Goal: Transaction & Acquisition: Book appointment/travel/reservation

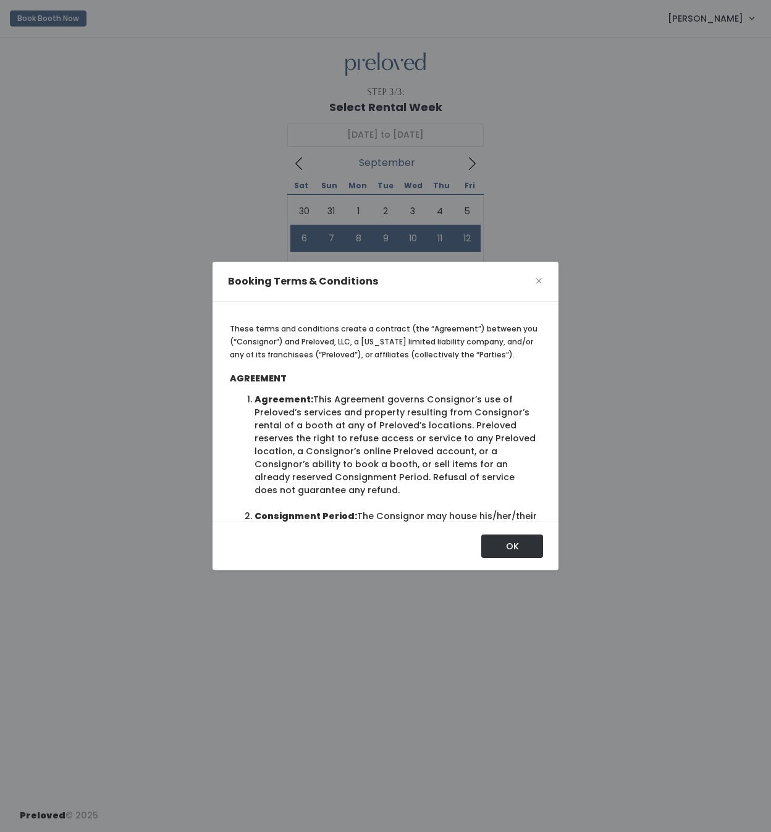
scroll to position [1149, 0]
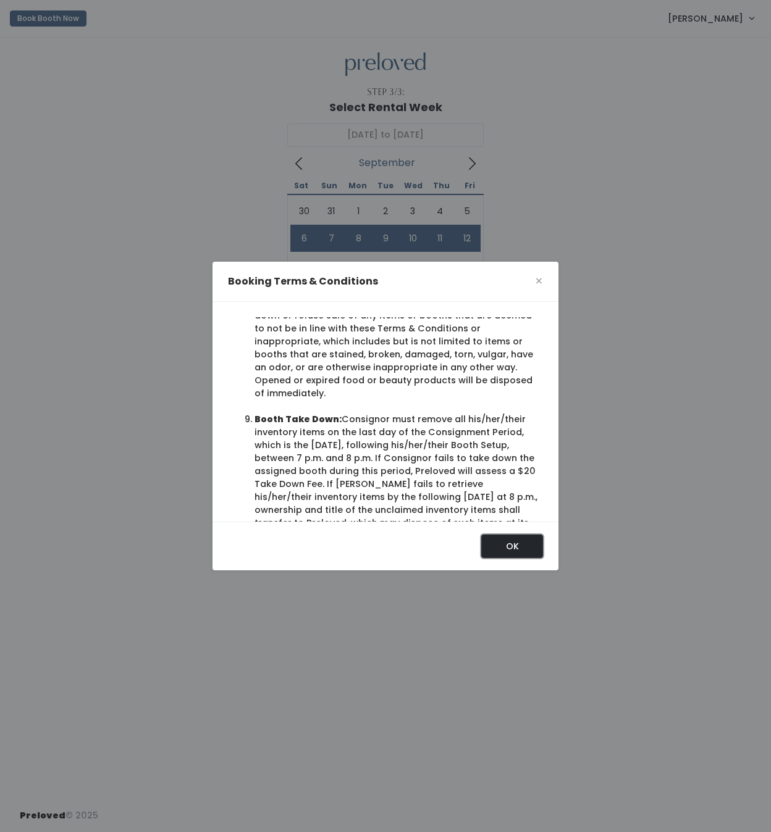
click at [516, 540] on button "OK" at bounding box center [512, 546] width 62 height 23
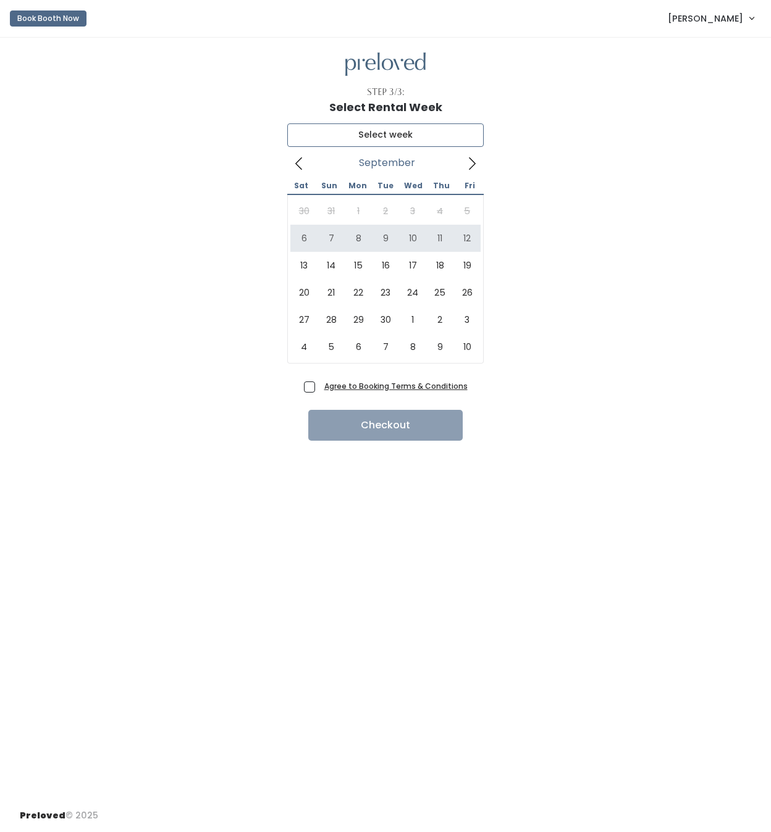
type input "September 6 to September 12"
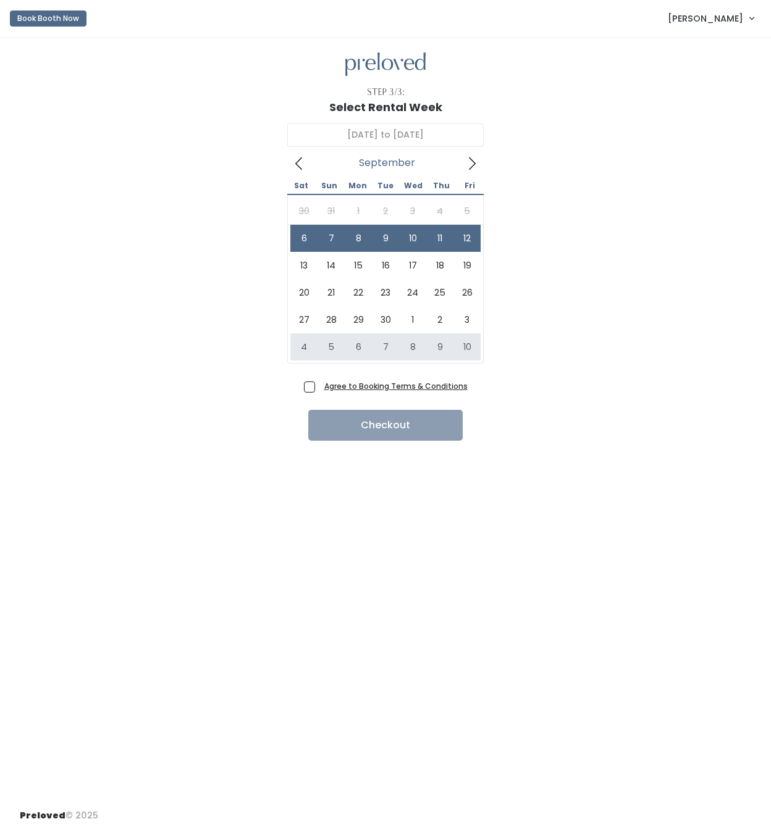
click at [319, 385] on span "Agree to Booking Terms & Conditions" at bounding box center [393, 386] width 148 height 12
click at [319, 385] on input "Agree to Booking Terms & Conditions" at bounding box center [323, 384] width 8 height 8
checkbox input "true"
click at [349, 428] on button "Checkout" at bounding box center [385, 425] width 154 height 31
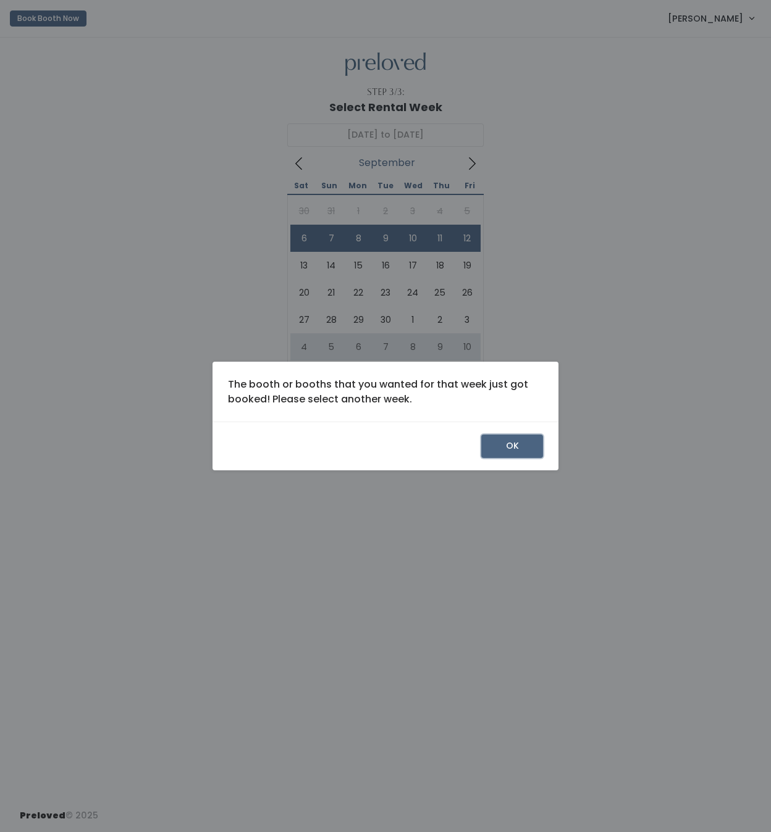
click at [512, 453] on button "OK" at bounding box center [512, 446] width 62 height 23
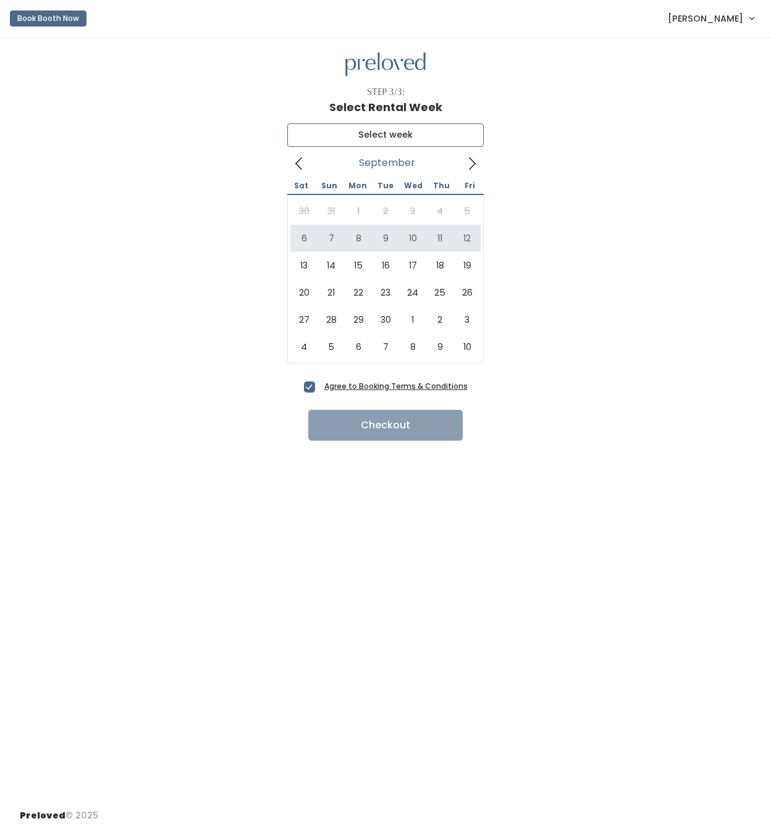
type input "September 6 to September 12"
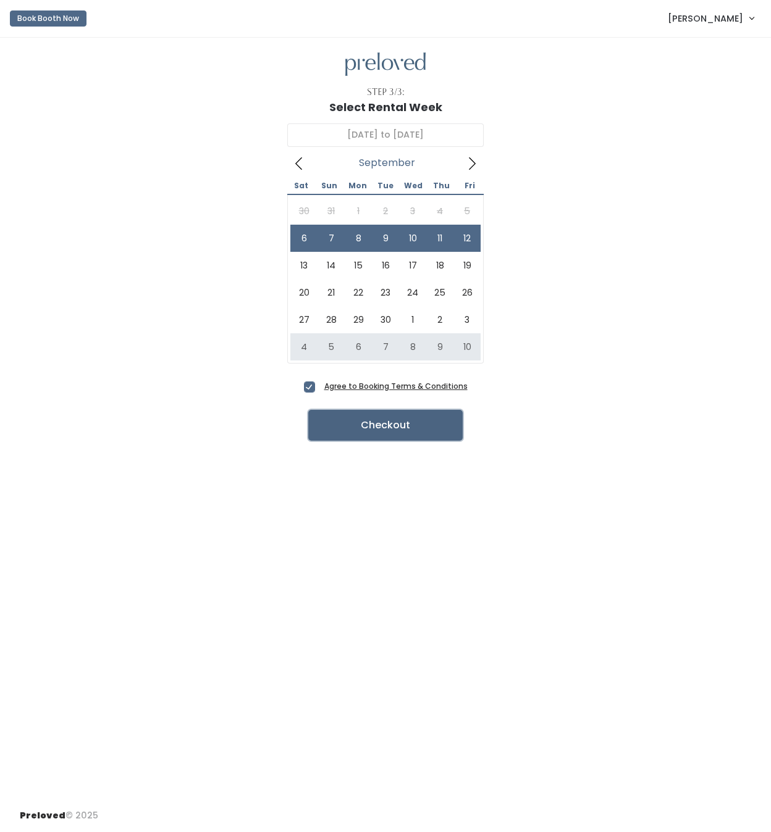
click at [408, 422] on button "Checkout" at bounding box center [385, 425] width 154 height 31
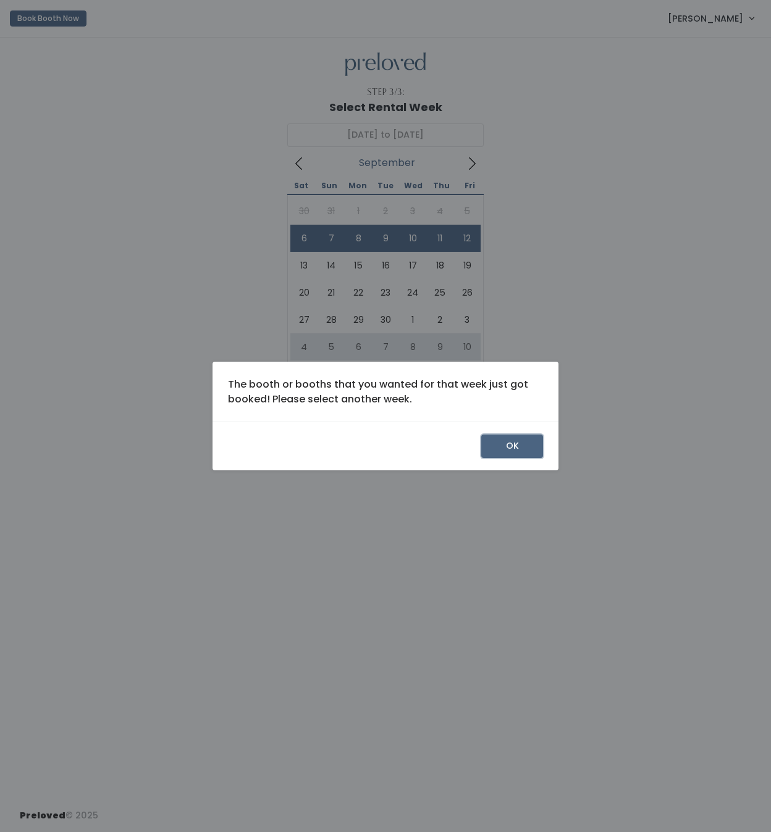
click at [518, 450] on button "OK" at bounding box center [512, 446] width 62 height 23
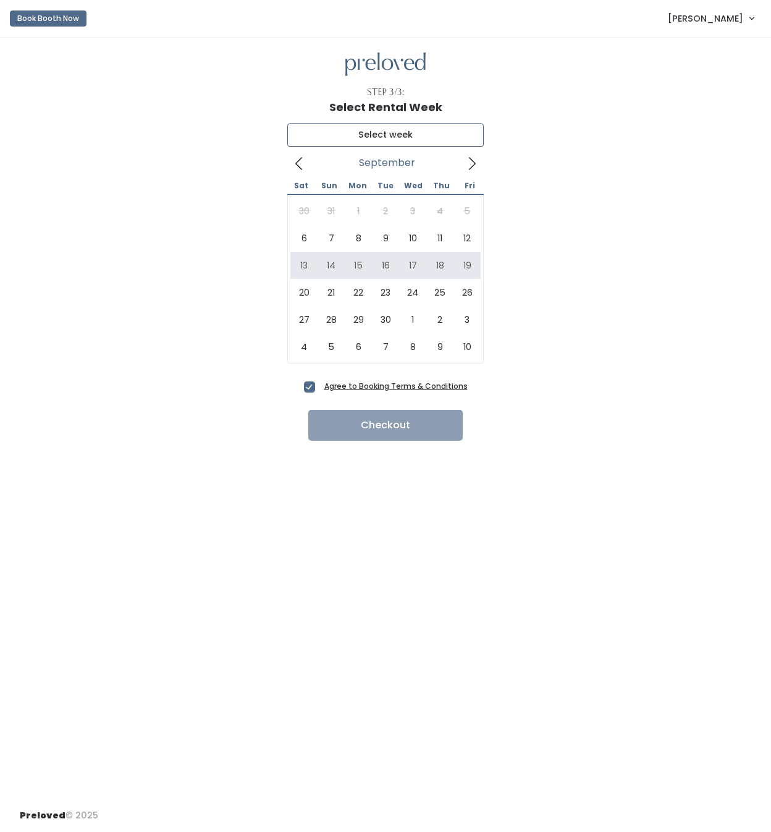
type input "[DATE] to [DATE]"
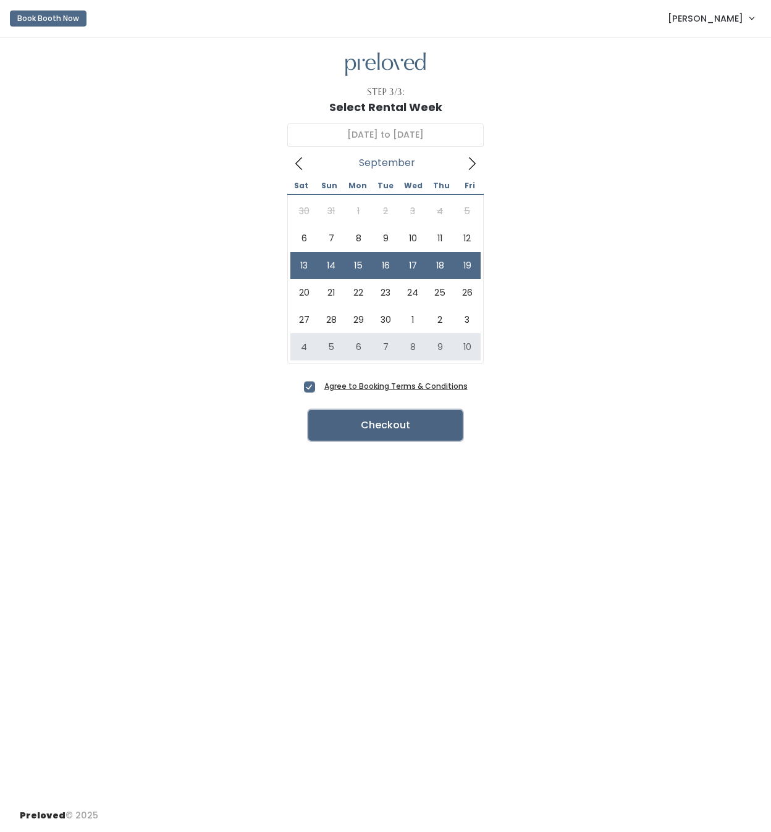
click at [435, 422] on button "Checkout" at bounding box center [385, 425] width 154 height 31
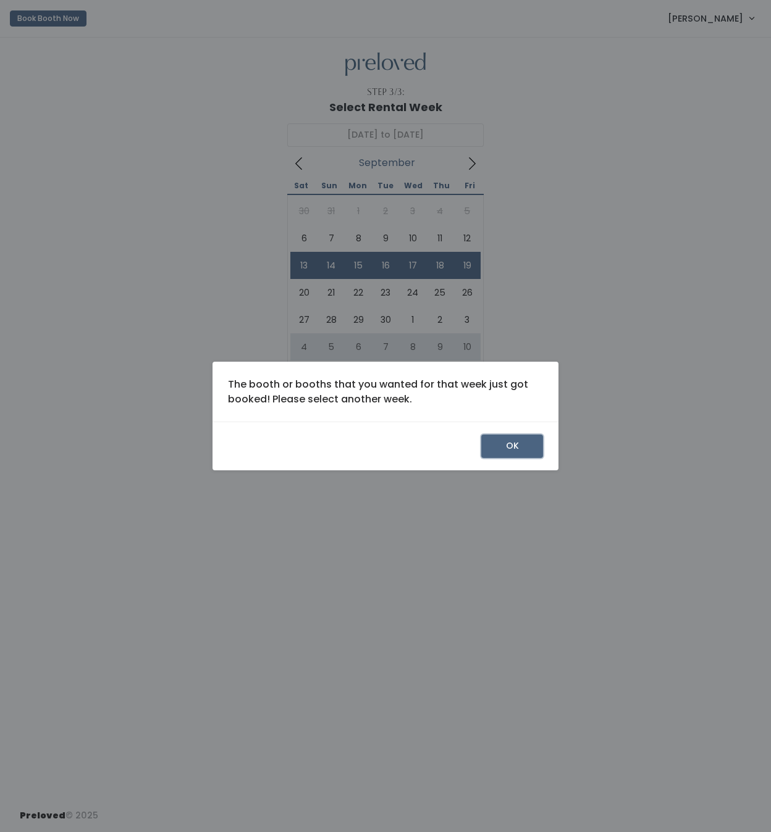
click at [516, 440] on button "OK" at bounding box center [512, 446] width 62 height 23
